Goal: Information Seeking & Learning: Learn about a topic

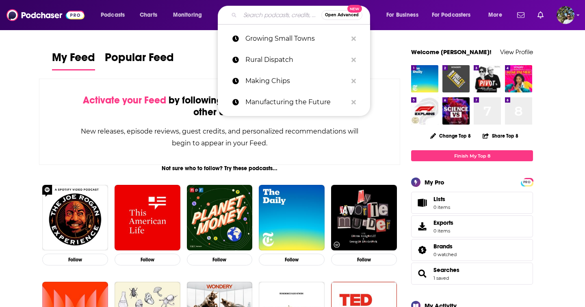
click at [273, 18] on input "Search podcasts, credits, & more..." at bounding box center [280, 15] width 81 height 13
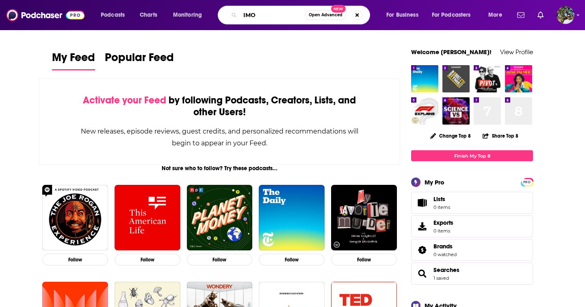
type input "IMO"
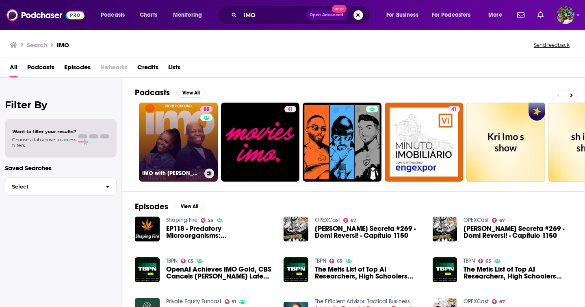
click at [176, 135] on link "88 IMO with [PERSON_NAME] and [PERSON_NAME]" at bounding box center [178, 141] width 79 height 79
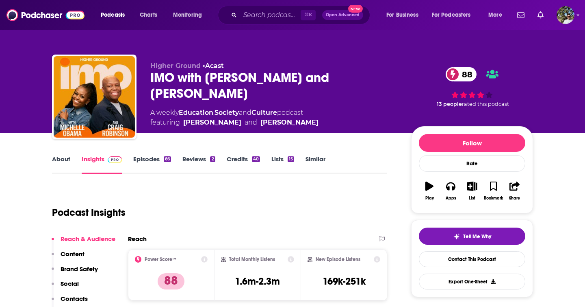
click at [148, 163] on link "Episodes 66" at bounding box center [152, 164] width 38 height 19
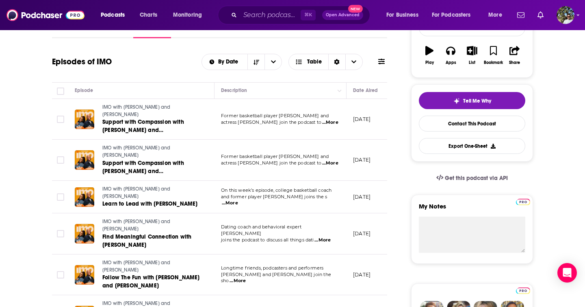
scroll to position [137, 0]
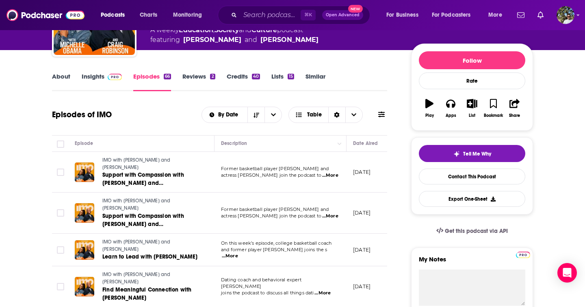
scroll to position [0, 0]
